Goal: Navigation & Orientation: Understand site structure

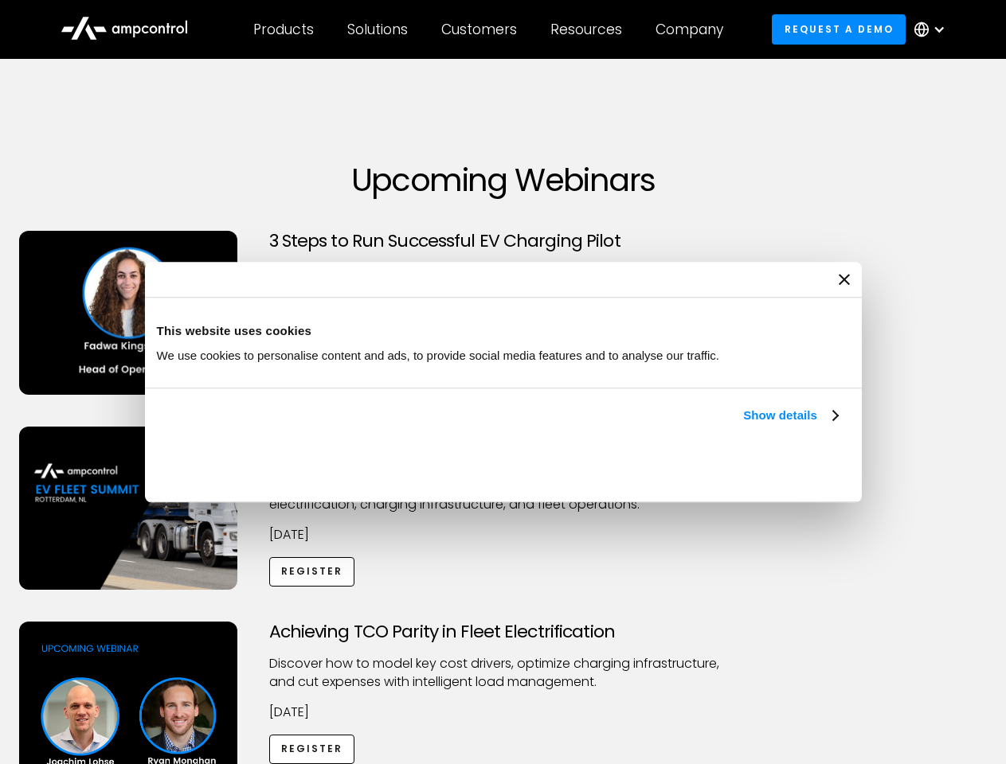
click at [743, 425] on link "Show details" at bounding box center [790, 415] width 94 height 19
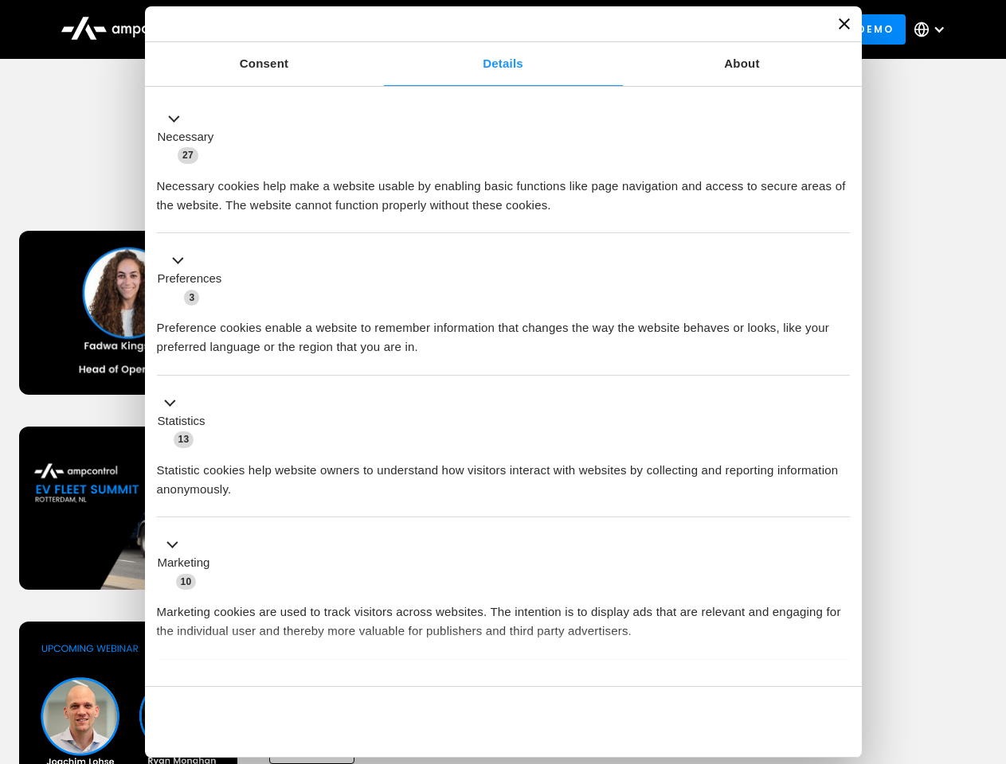
click at [839, 215] on div "Necessary cookies help make a website usable by enabling basic functions like p…" at bounding box center [503, 190] width 693 height 50
click at [988, 642] on div "Achieving TCO Parity in Fleet Electrification Discover how to model key cost dr…" at bounding box center [503, 747] width 1000 height 250
click at [490, 29] on div "Customers" at bounding box center [479, 30] width 76 height 18
click at [283, 29] on div "Products" at bounding box center [283, 30] width 61 height 18
click at [378, 29] on div "Solutions" at bounding box center [377, 30] width 61 height 18
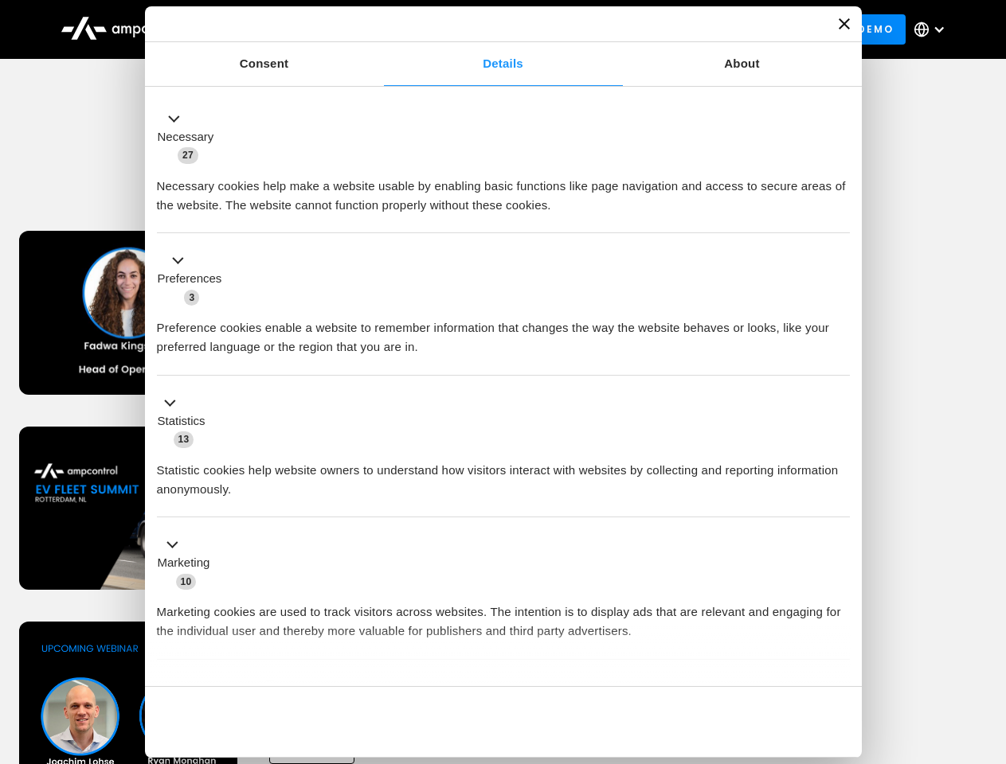
click at [482, 29] on div "Customers" at bounding box center [479, 30] width 76 height 18
click at [589, 29] on div "Resources" at bounding box center [586, 30] width 72 height 18
click at [694, 29] on div "Company" at bounding box center [689, 30] width 68 height 18
click at [933, 29] on div at bounding box center [938, 29] width 13 height 13
